Goal: Task Accomplishment & Management: Complete application form

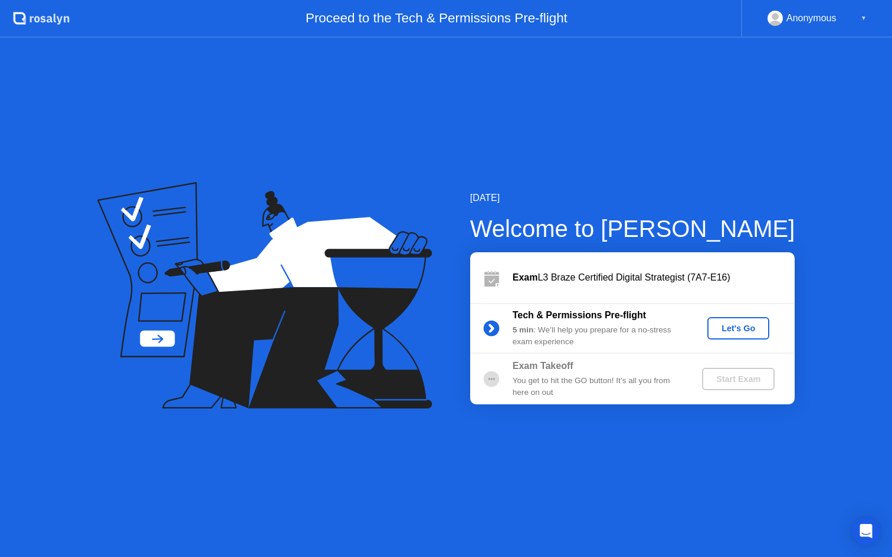
click at [755, 331] on div "Let's Go" at bounding box center [738, 328] width 52 height 9
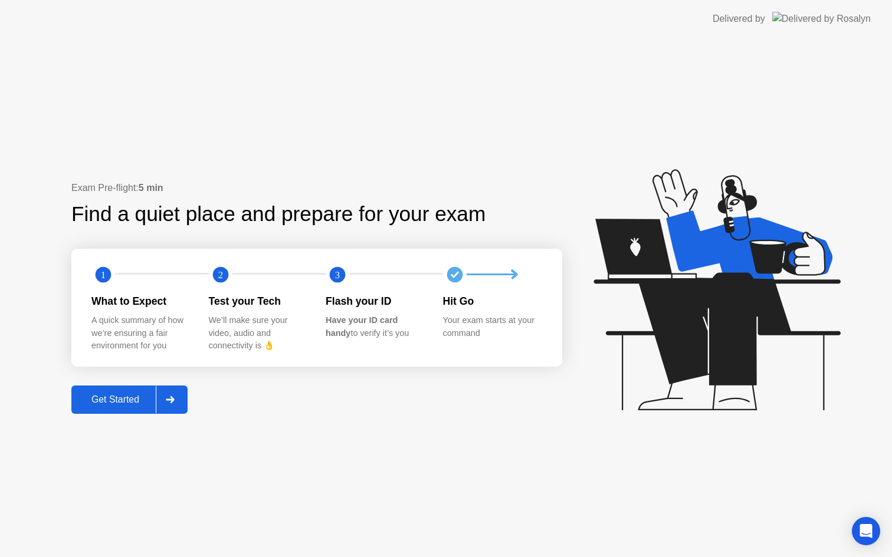
click at [93, 395] on div "Get Started" at bounding box center [115, 400] width 81 height 11
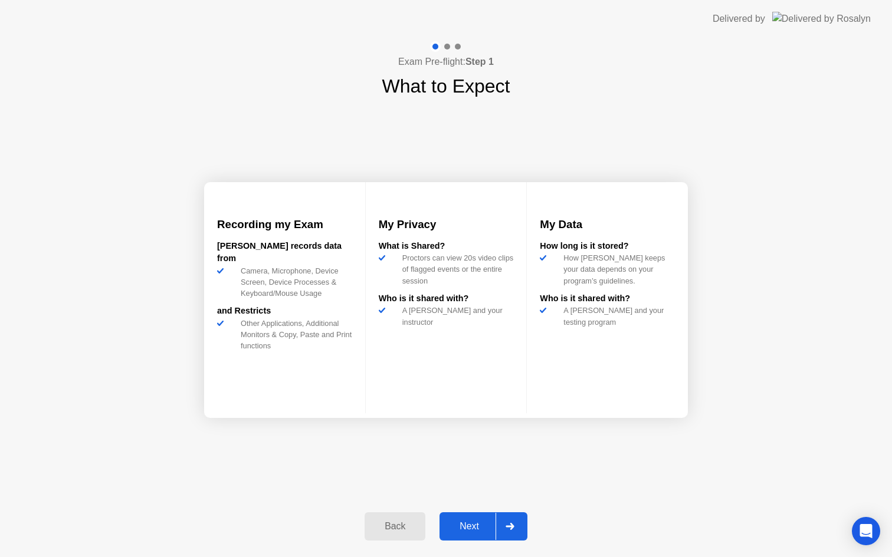
click at [468, 526] on div "Next" at bounding box center [469, 526] width 52 height 11
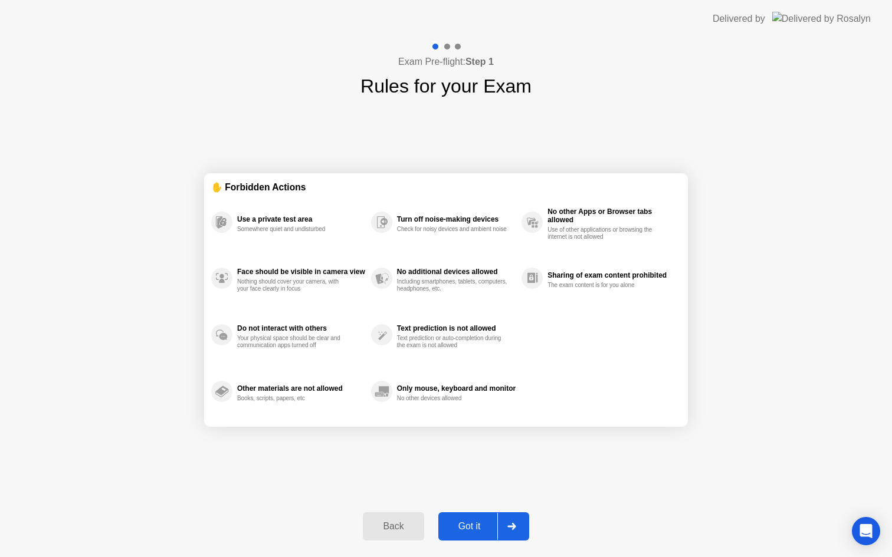
click at [468, 526] on div "Got it" at bounding box center [469, 526] width 55 height 11
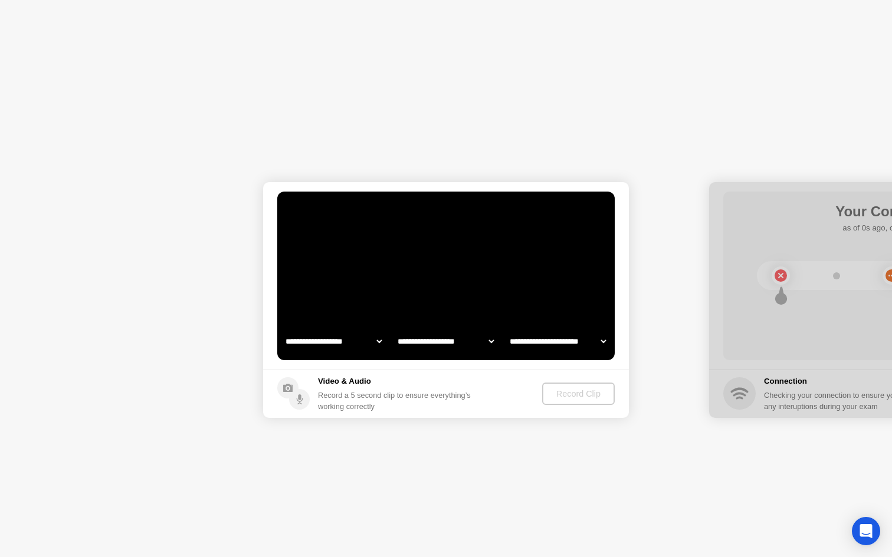
select select "**********"
select select "*******"
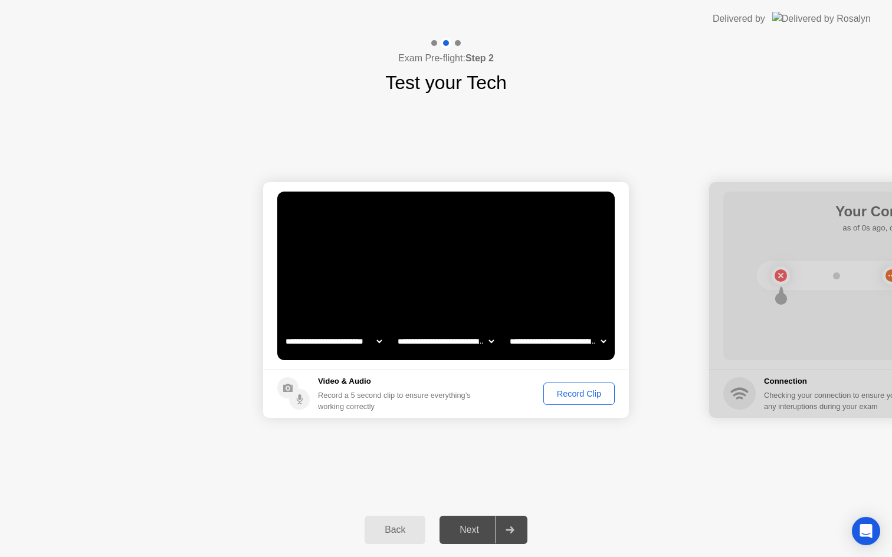
click at [567, 392] on div "Record Clip" at bounding box center [578, 393] width 63 height 9
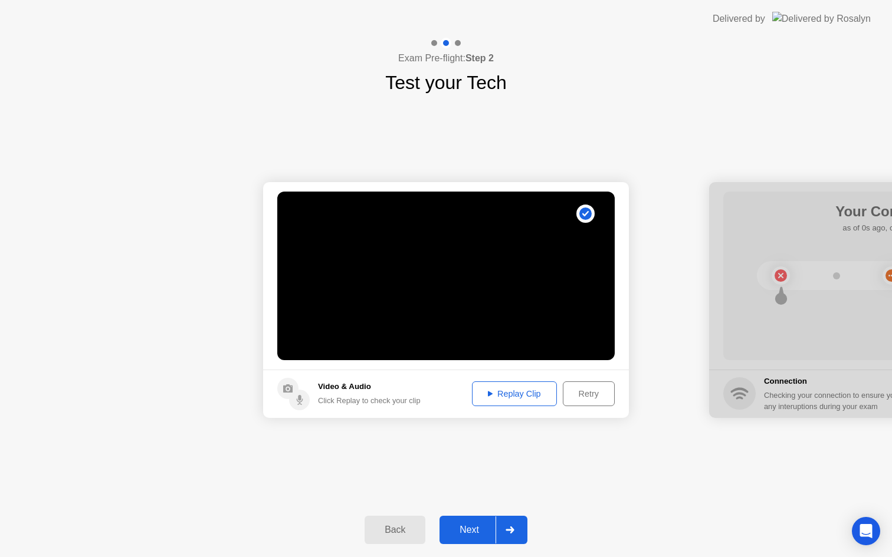
click at [505, 394] on div "Replay Clip" at bounding box center [514, 393] width 77 height 9
click at [516, 530] on div at bounding box center [509, 530] width 28 height 27
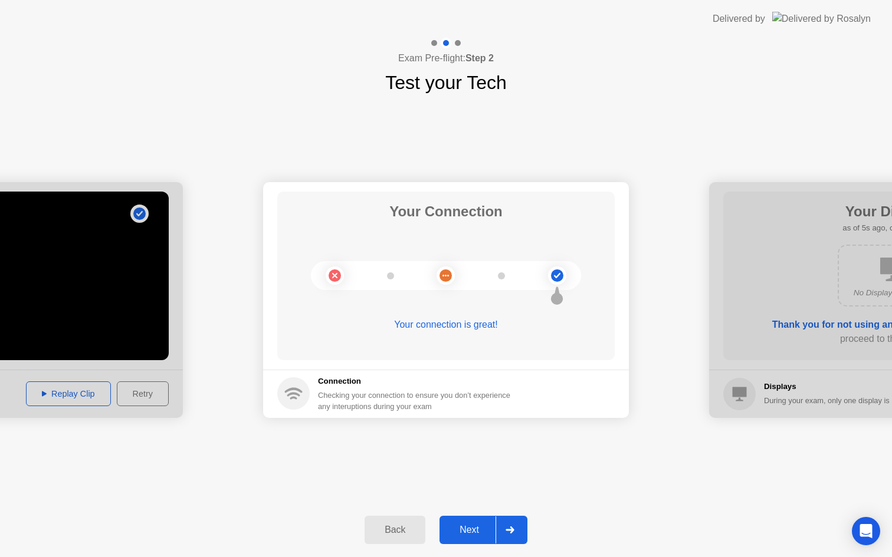
click at [503, 533] on div at bounding box center [509, 530] width 28 height 27
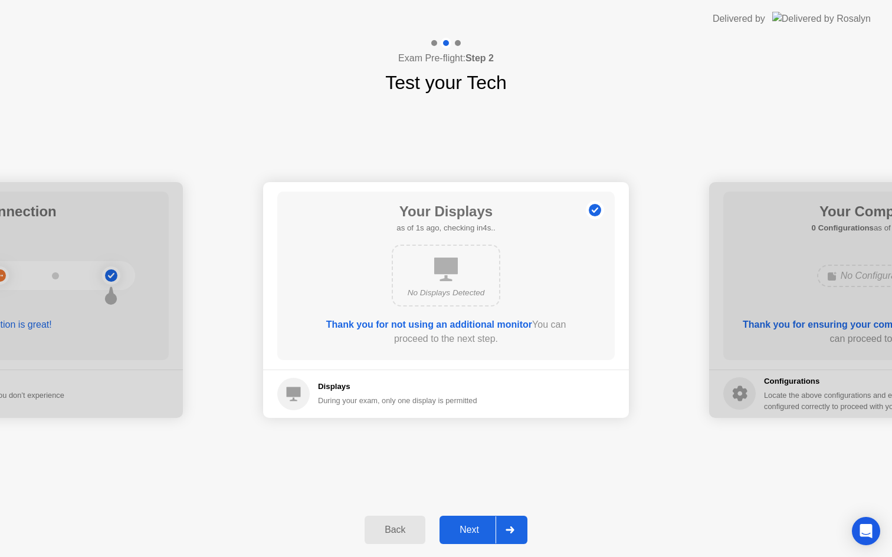
click at [503, 532] on div at bounding box center [509, 530] width 28 height 27
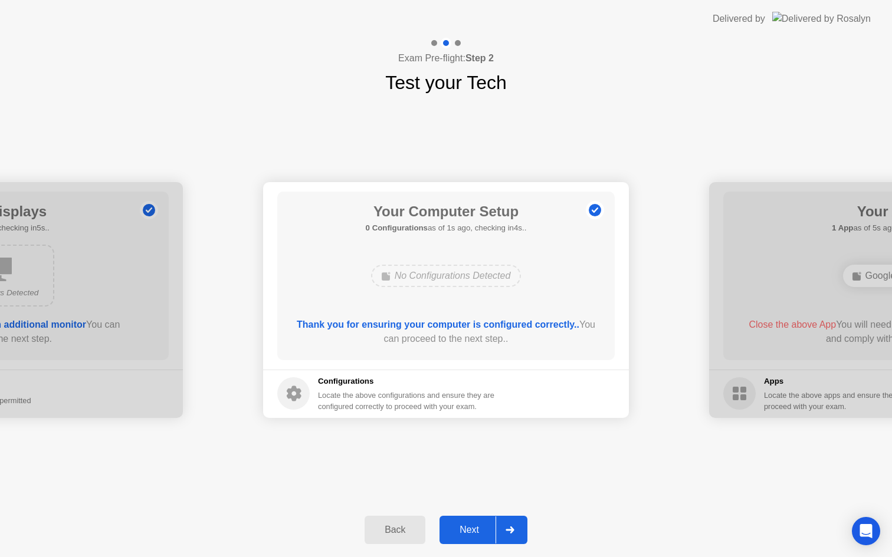
click at [503, 532] on div at bounding box center [509, 530] width 28 height 27
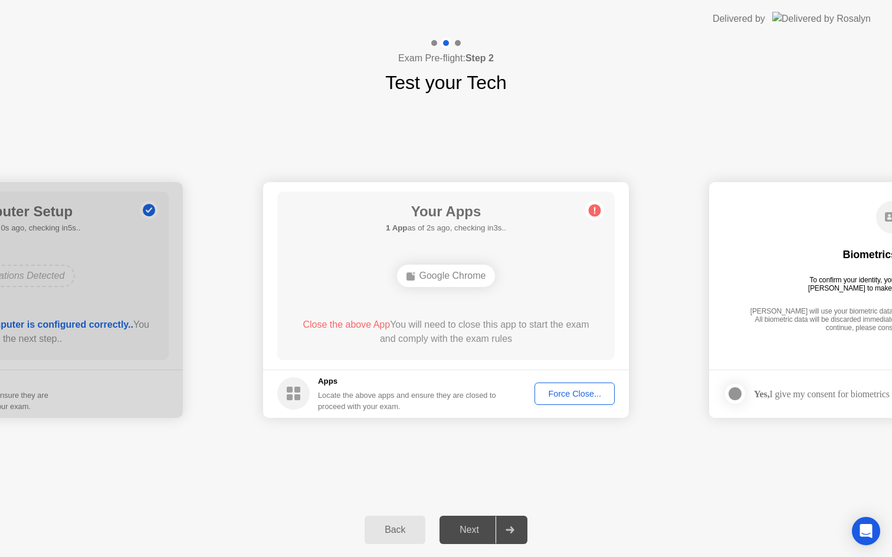
click at [570, 395] on div "Force Close..." at bounding box center [575, 393] width 72 height 9
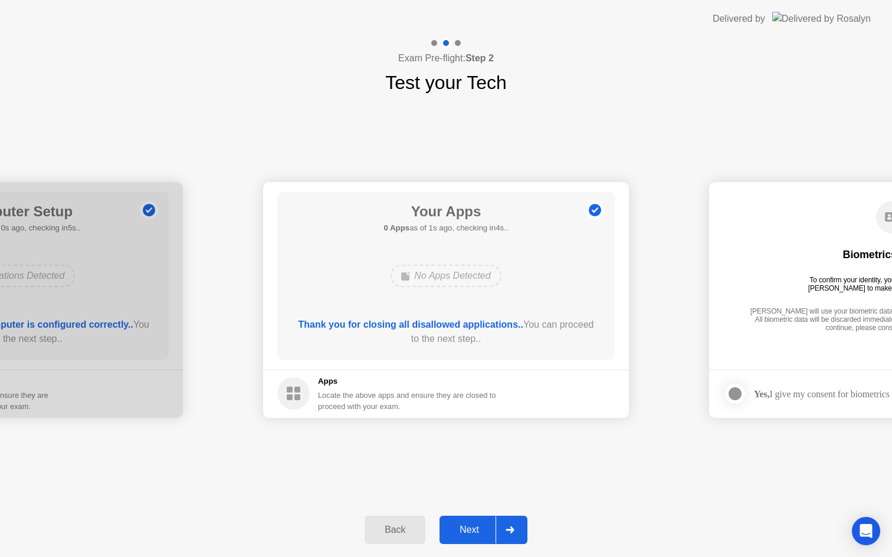
click at [478, 534] on div "Next" at bounding box center [469, 530] width 52 height 11
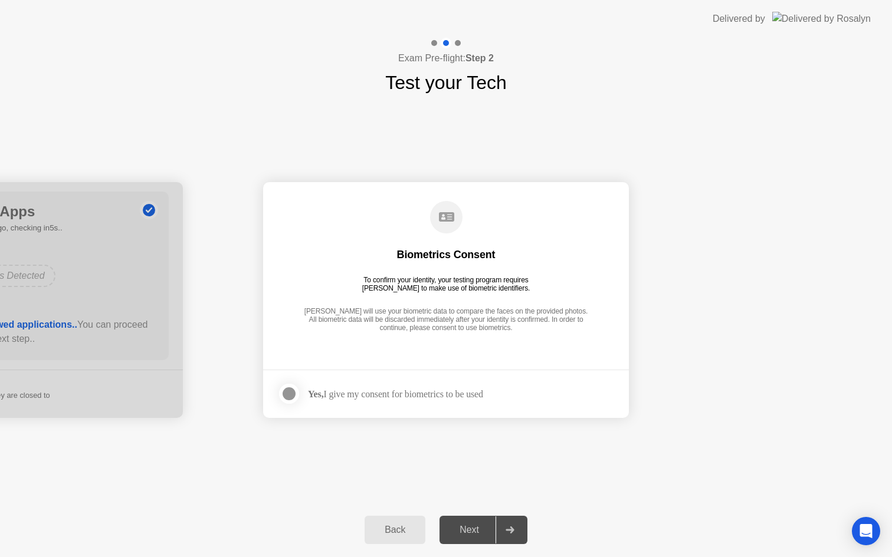
click at [432, 393] on div "Yes, I give my consent for biometrics to be used" at bounding box center [395, 394] width 175 height 11
click at [400, 390] on div "Yes, I give my consent for biometrics to be used" at bounding box center [395, 394] width 175 height 11
click at [287, 391] on div at bounding box center [289, 394] width 14 height 14
click at [468, 536] on div "Next" at bounding box center [469, 530] width 52 height 11
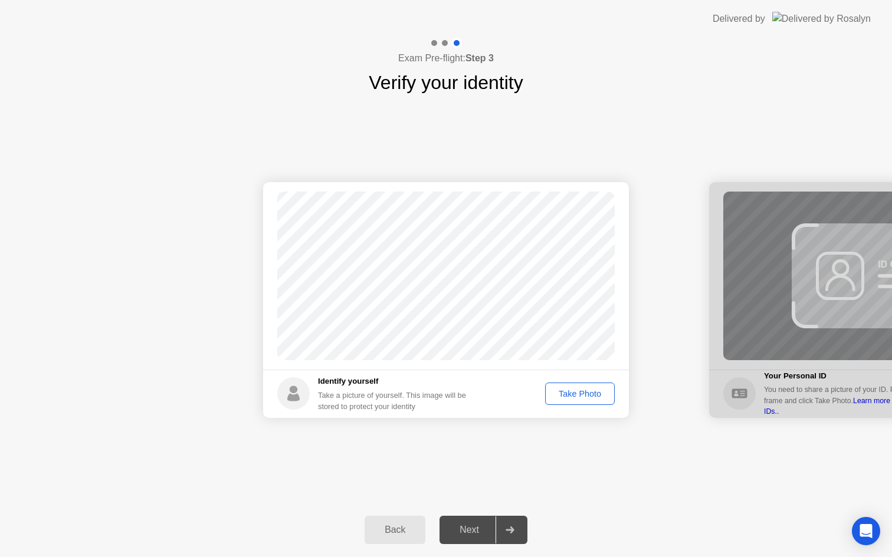
click at [603, 393] on div "Take Photo" at bounding box center [579, 393] width 61 height 9
click at [596, 385] on button "Retake" at bounding box center [587, 394] width 54 height 22
click at [596, 386] on button "Take Photo" at bounding box center [580, 394] width 70 height 22
click at [487, 535] on div "Next" at bounding box center [469, 530] width 52 height 11
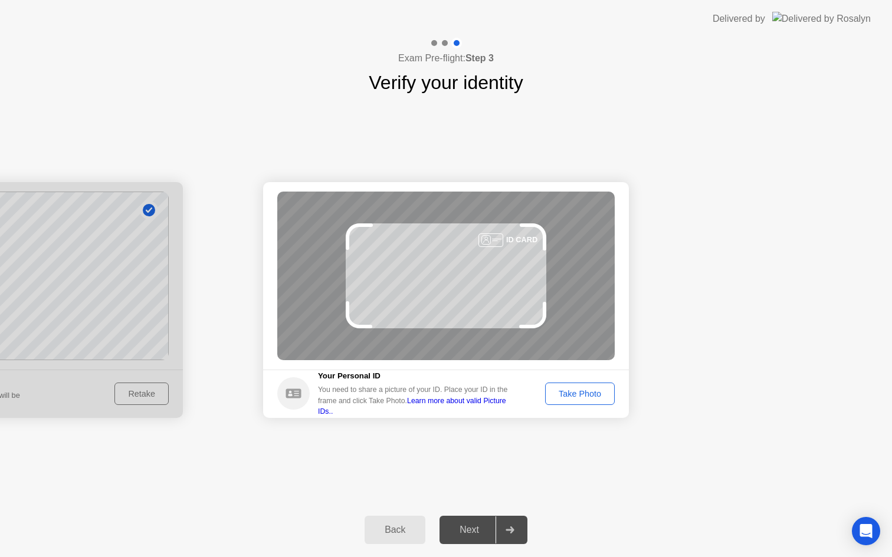
click at [606, 398] on div "Take Photo" at bounding box center [579, 393] width 61 height 9
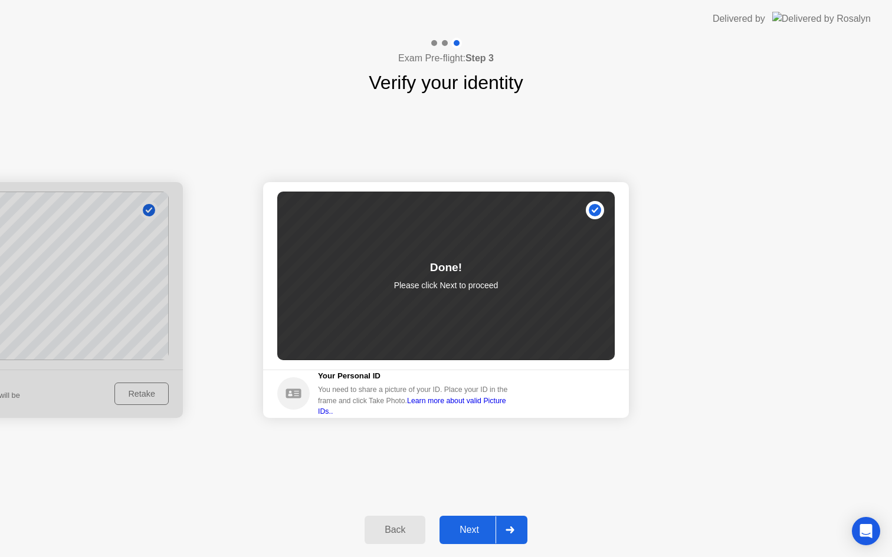
click at [484, 526] on div "Next" at bounding box center [469, 530] width 52 height 11
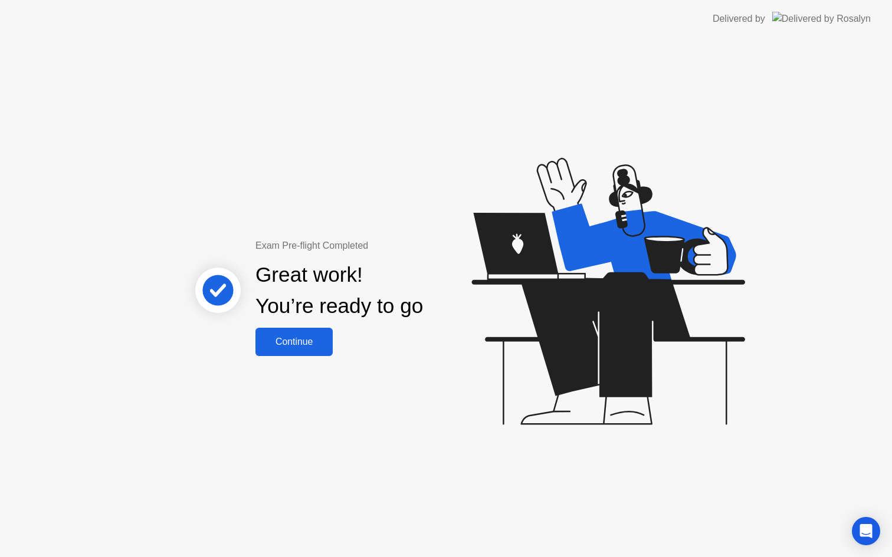
click at [316, 347] on div "Continue" at bounding box center [294, 342] width 70 height 11
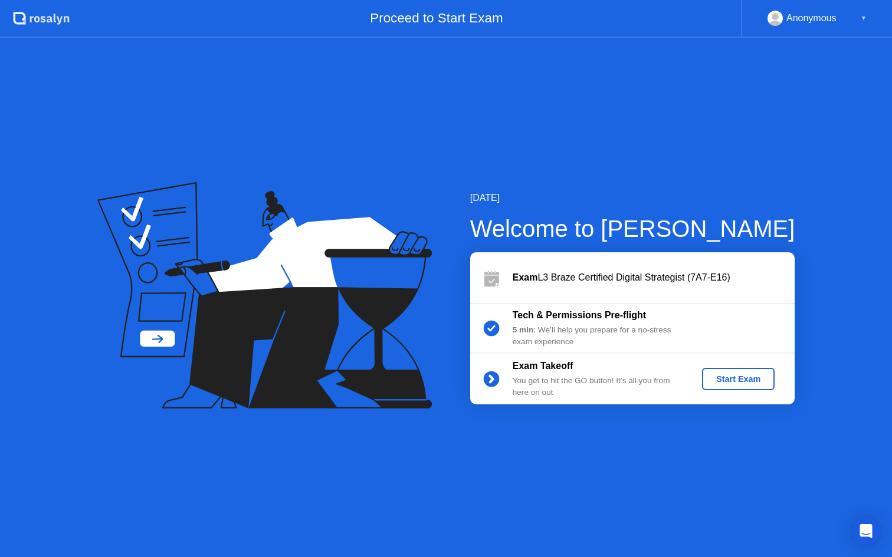
click at [726, 377] on div "Start Exam" at bounding box center [738, 379] width 63 height 9
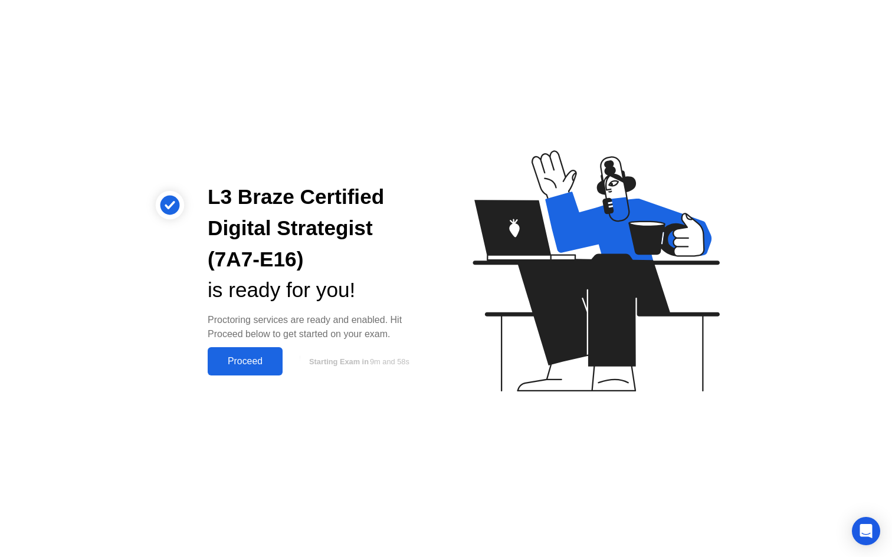
click at [243, 359] on div "Proceed" at bounding box center [245, 361] width 68 height 11
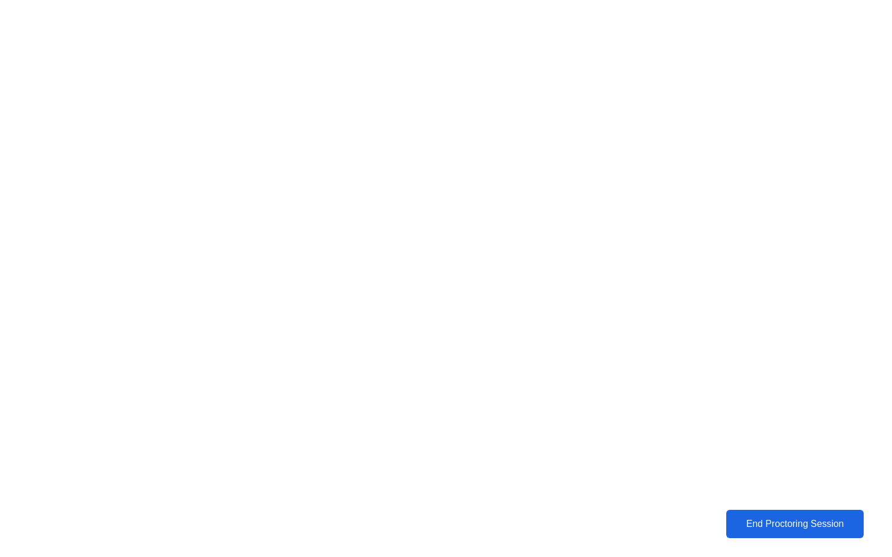
click at [825, 521] on div "End Proctoring Session" at bounding box center [795, 524] width 136 height 11
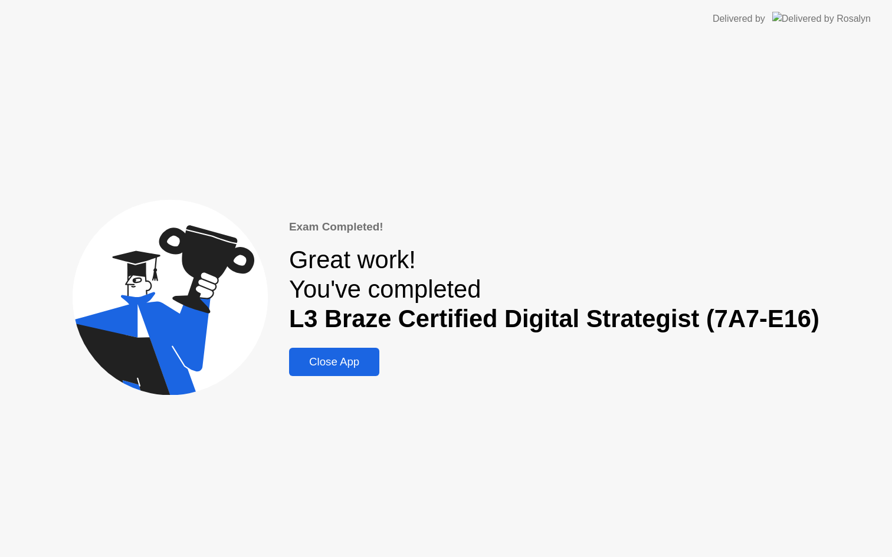
click at [355, 365] on div "Close App" at bounding box center [334, 362] width 83 height 13
